Goal: Task Accomplishment & Management: Manage account settings

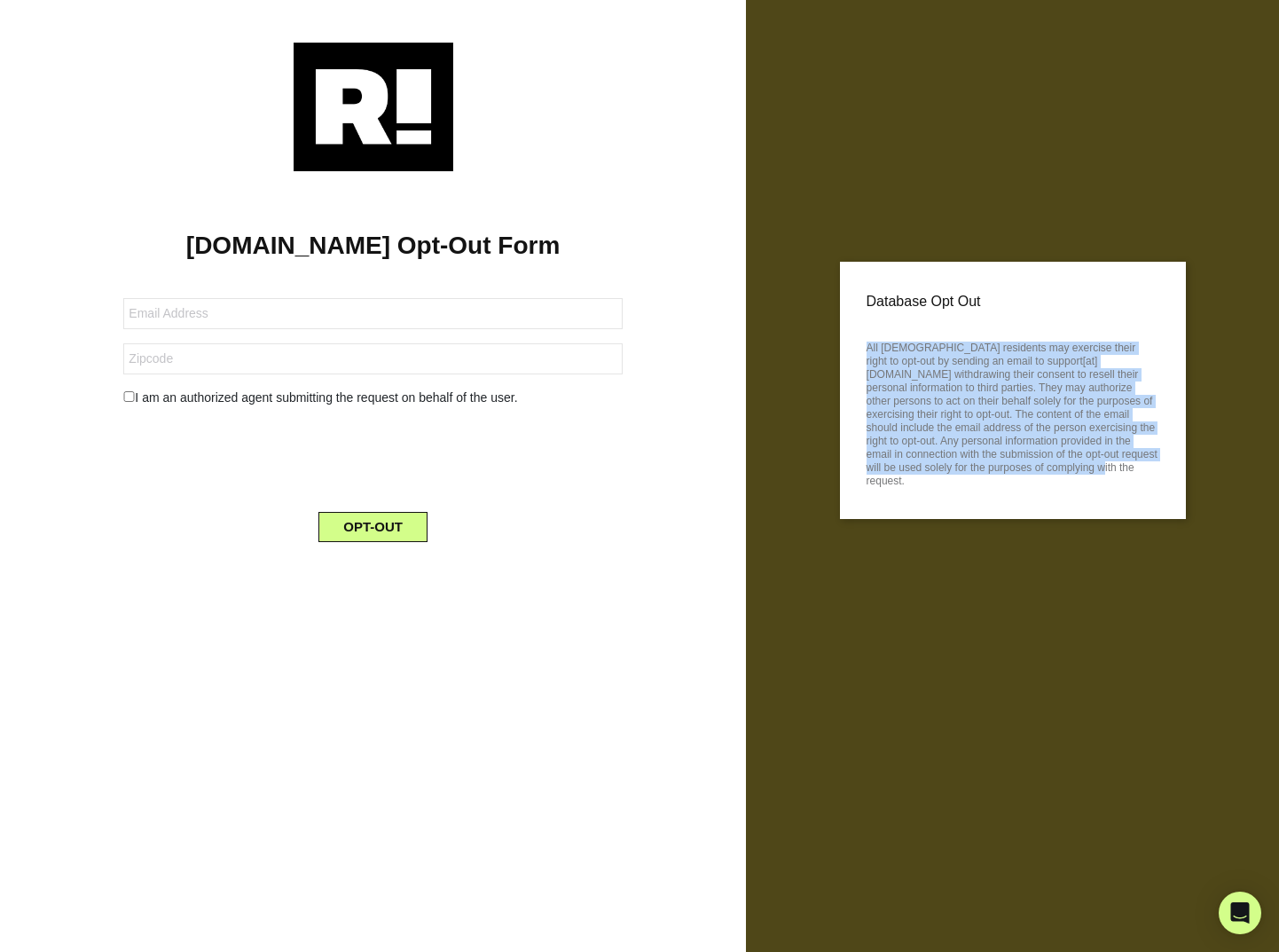
drag, startPoint x: 866, startPoint y: 346, endPoint x: 1066, endPoint y: 496, distance: 250.0
click at [1066, 496] on div "Database Opt Out All [DEMOGRAPHIC_DATA] residents may exercise their right to o…" at bounding box center [1013, 391] width 346 height 257
drag, startPoint x: 1070, startPoint y: 484, endPoint x: 850, endPoint y: 334, distance: 266.3
click at [850, 334] on div "Database Opt Out All [DEMOGRAPHIC_DATA] residents may exercise their right to o…" at bounding box center [1013, 391] width 346 height 257
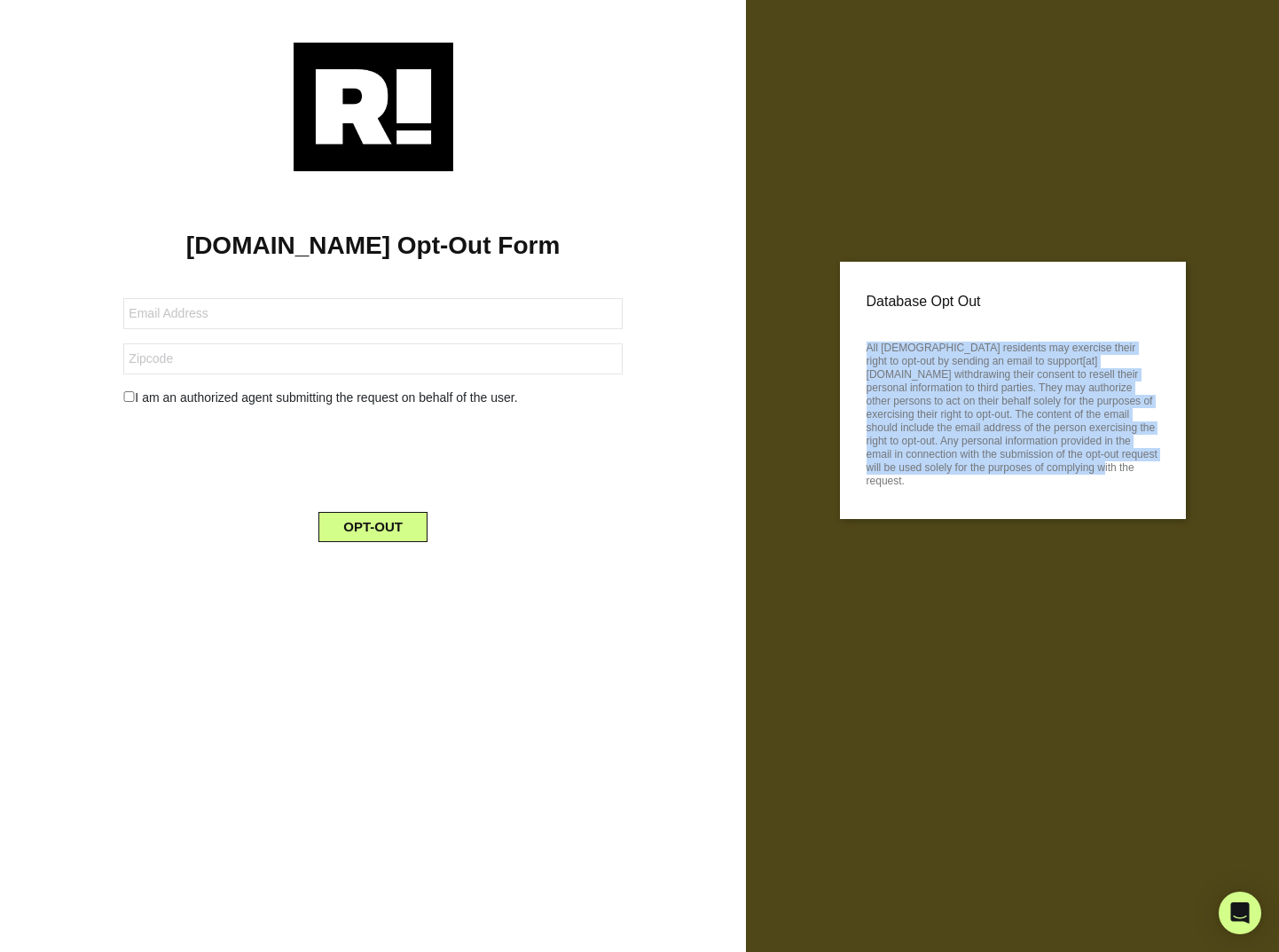
click at [850, 334] on div "Database Opt Out All [DEMOGRAPHIC_DATA] residents may exercise their right to o…" at bounding box center [1013, 391] width 346 height 257
drag, startPoint x: 871, startPoint y: 340, endPoint x: 1051, endPoint y: 463, distance: 218.0
click at [1051, 463] on p "All [DEMOGRAPHIC_DATA] residents may exercise their right to opt-out by sending…" at bounding box center [1013, 412] width 293 height 151
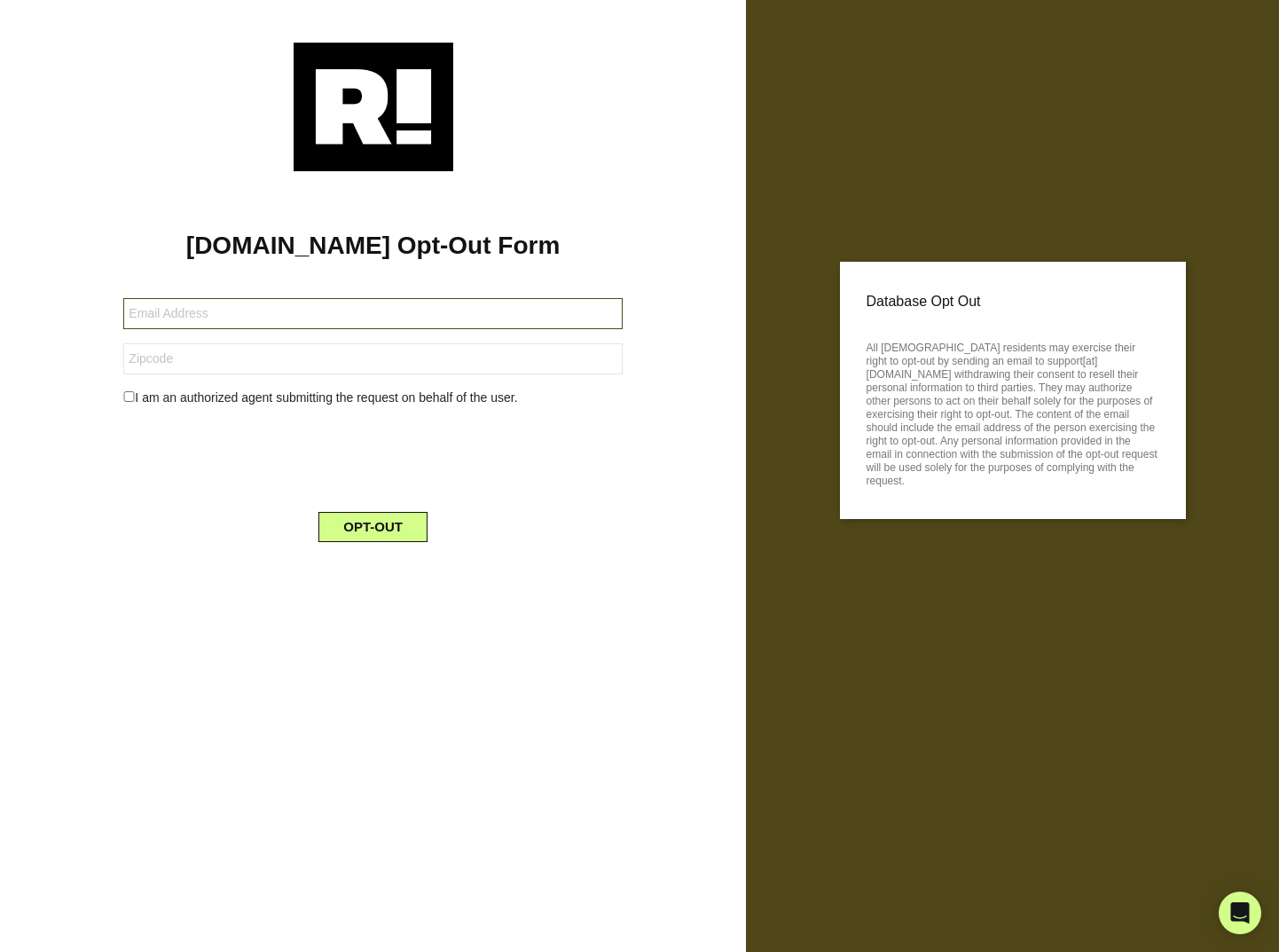
click at [235, 317] on input "text" at bounding box center [373, 314] width 499 height 31
type input "[EMAIL_ADDRESS][DOMAIN_NAME]"
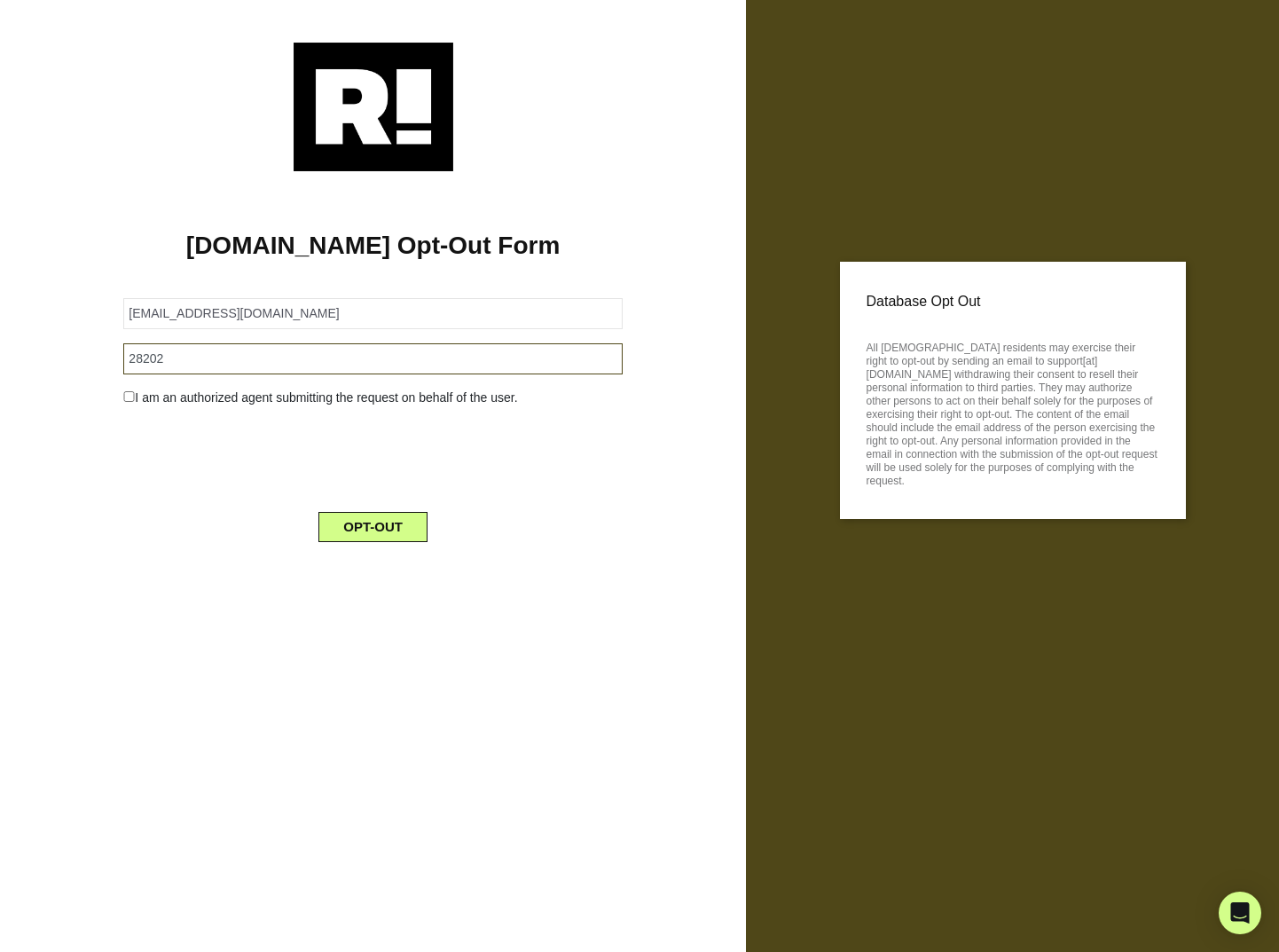
type input "28202"
click at [232, 398] on div "I am an authorized agent submitting the request on behalf of the user." at bounding box center [372, 398] width 525 height 19
click at [121, 395] on div "I am an authorized agent submitting the request on behalf of the user." at bounding box center [372, 398] width 525 height 19
click at [131, 399] on input "checkbox" at bounding box center [129, 397] width 12 height 11
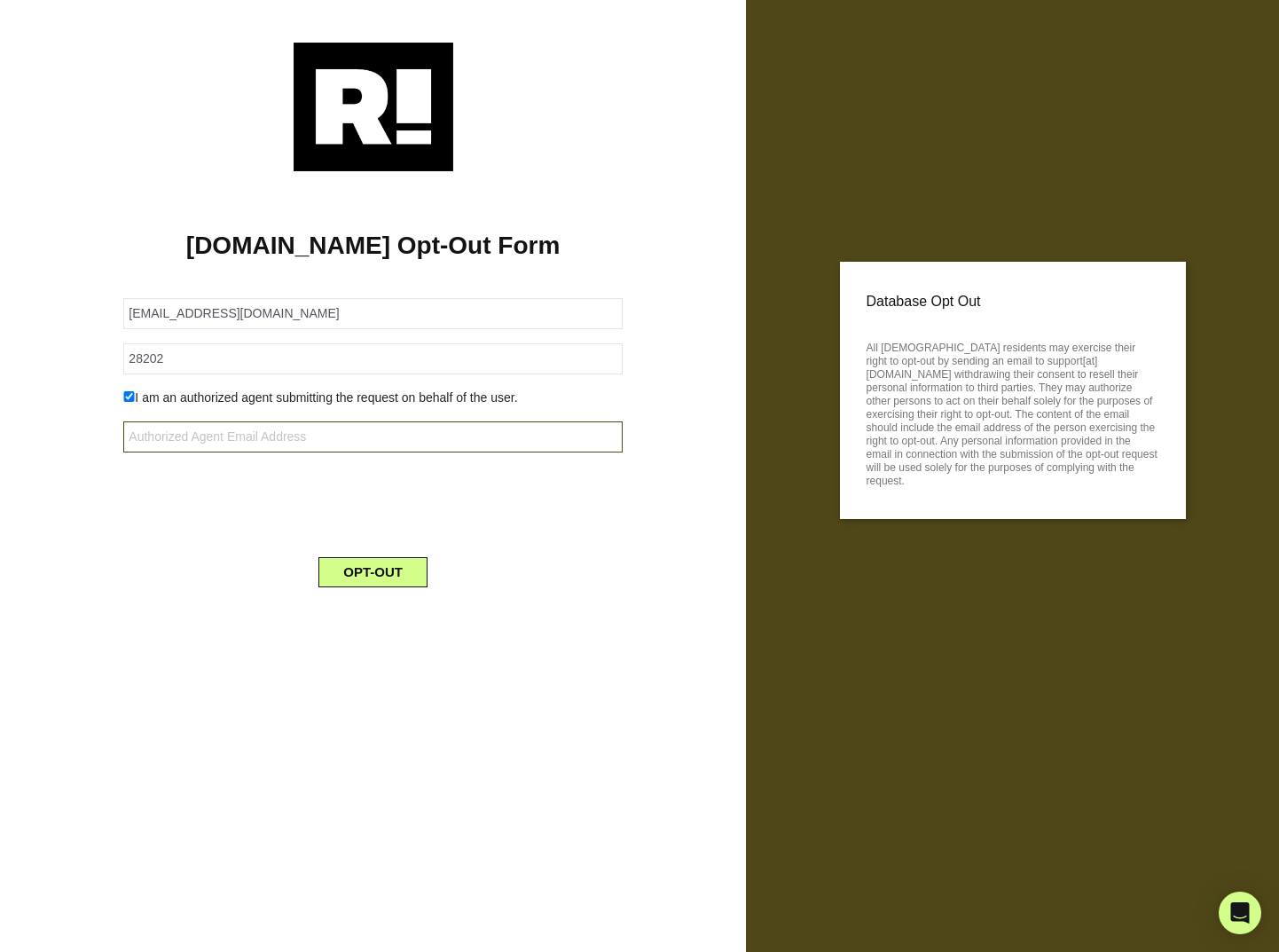
click at [270, 438] on input "text" at bounding box center [373, 437] width 499 height 31
click at [130, 400] on input "checkbox" at bounding box center [129, 397] width 12 height 11
checkbox input "false"
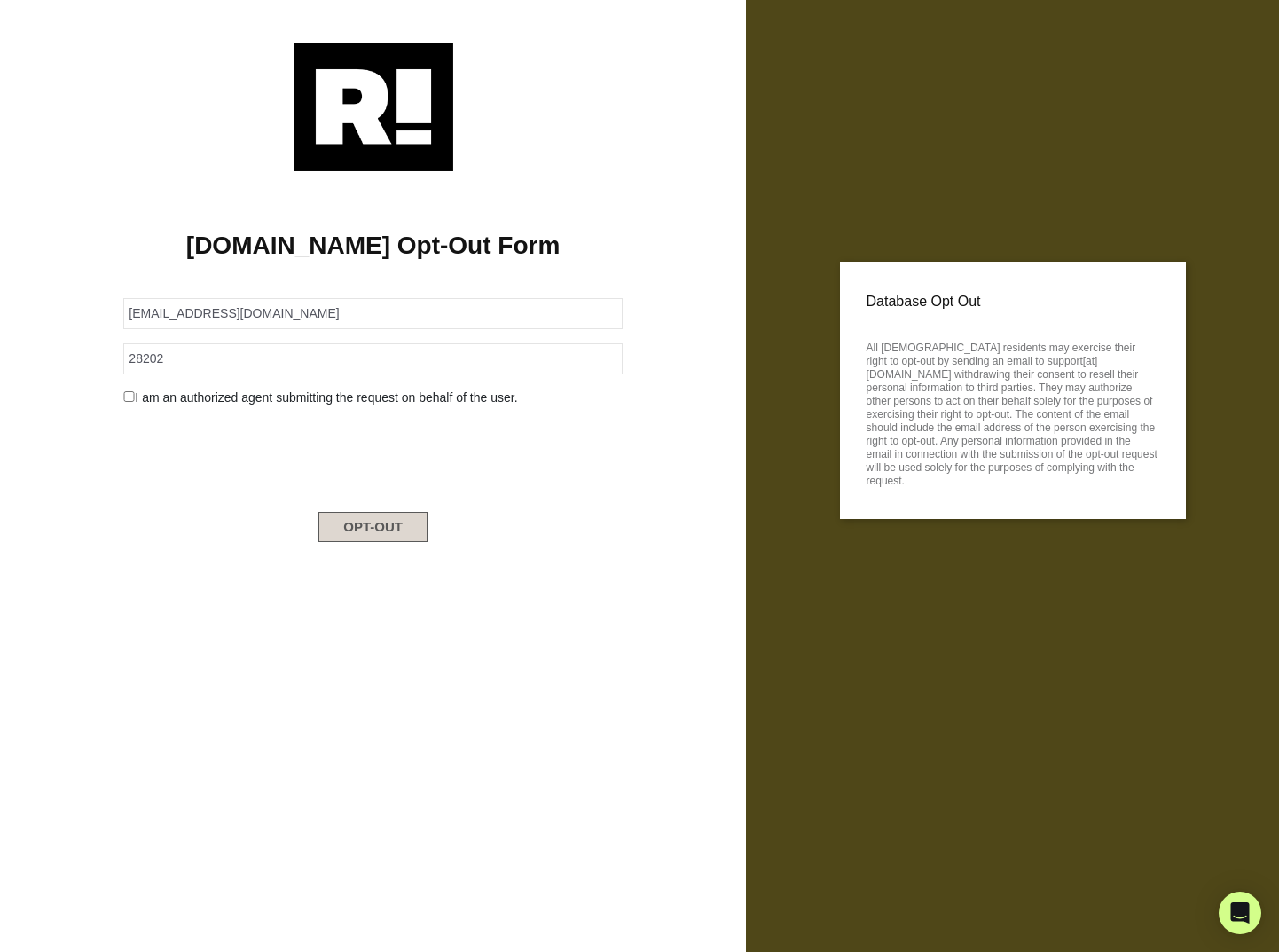
click at [344, 518] on button "OPT-OUT" at bounding box center [373, 527] width 109 height 30
